Goal: Navigation & Orientation: Find specific page/section

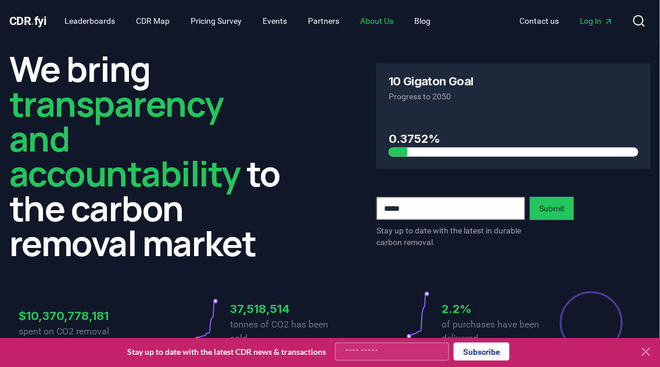
click at [392, 22] on link "About Us" at bounding box center [378, 20] width 52 height 21
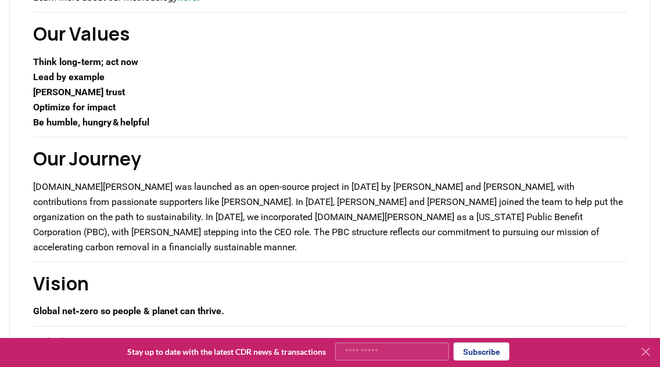
scroll to position [349, 0]
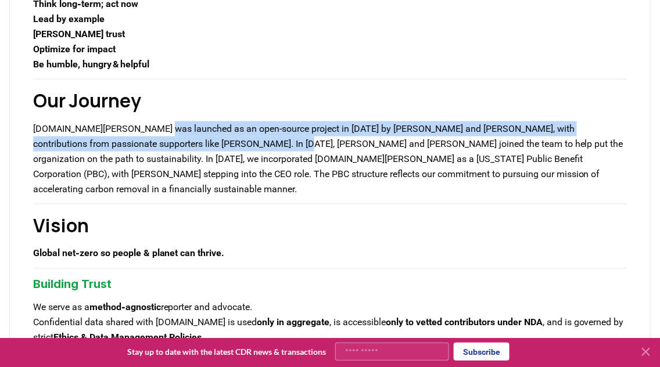
drag, startPoint x: 152, startPoint y: 141, endPoint x: 264, endPoint y: 164, distance: 113.9
click at [264, 164] on p "[DOMAIN_NAME][PERSON_NAME] was launched as an open-source project in [DATE] by …" at bounding box center [330, 159] width 594 height 76
click at [262, 160] on p "[DOMAIN_NAME][PERSON_NAME] was launched as an open-source project in [DATE] by …" at bounding box center [330, 159] width 594 height 76
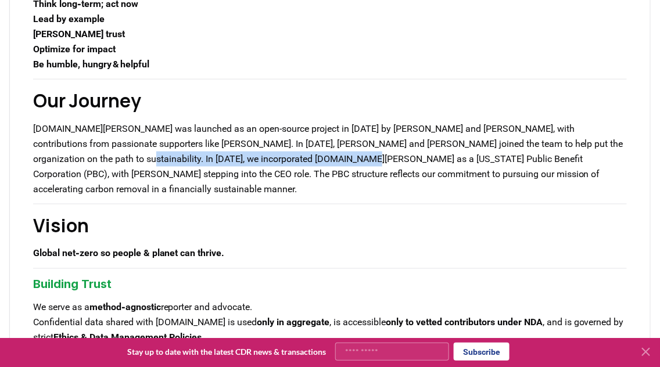
drag, startPoint x: 101, startPoint y: 174, endPoint x: 325, endPoint y: 174, distance: 224.3
click at [325, 174] on p "[DOMAIN_NAME][PERSON_NAME] was launched as an open-source project in [DATE] by …" at bounding box center [330, 159] width 594 height 76
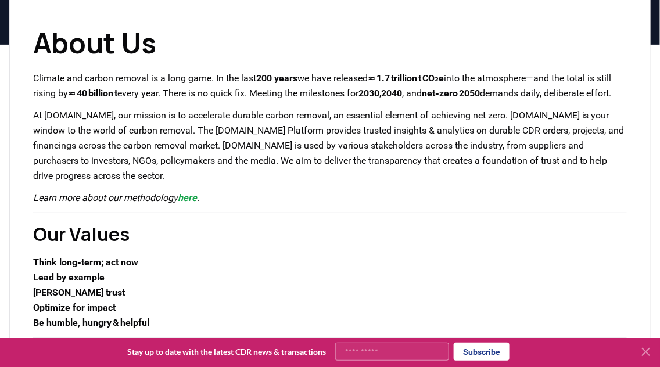
scroll to position [0, 0]
